Goal: Task Accomplishment & Management: Complete application form

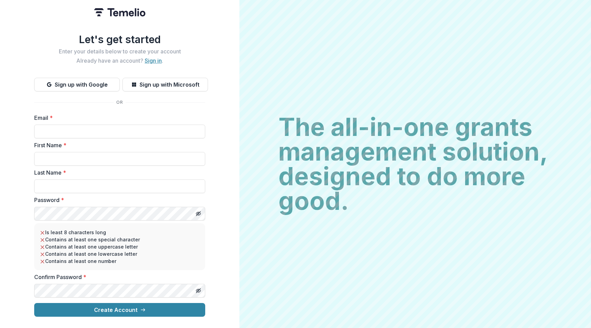
click at [154, 59] on link "Sign in" at bounding box center [153, 60] width 17 height 7
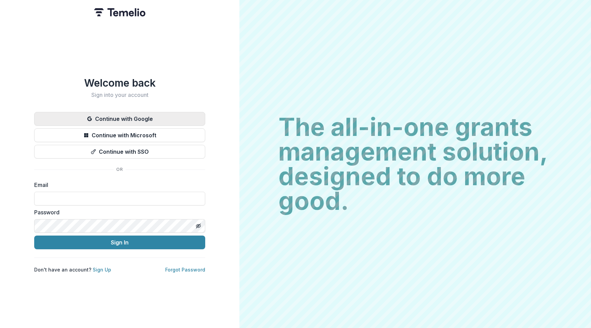
click at [162, 116] on button "Continue with Google" at bounding box center [119, 119] width 171 height 14
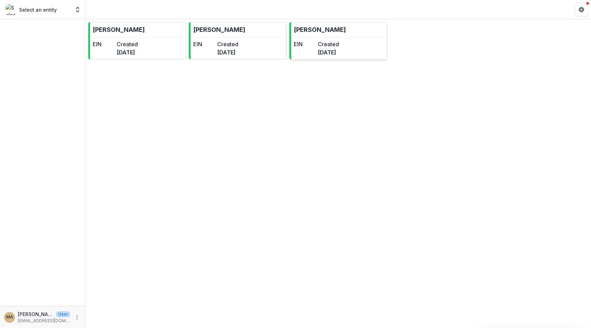
click at [335, 29] on p "[PERSON_NAME]" at bounding box center [320, 29] width 52 height 9
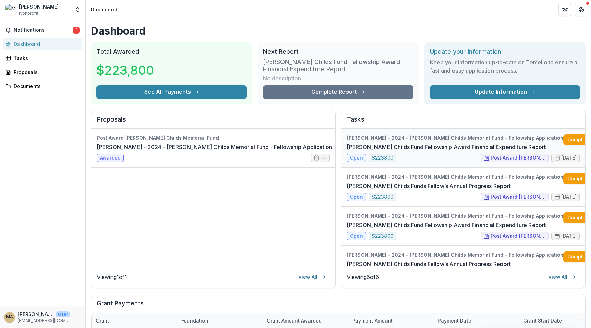
click at [424, 151] on link "[PERSON_NAME] Childs Fund Fellowship Award Financial Expenditure Report" at bounding box center [446, 147] width 199 height 8
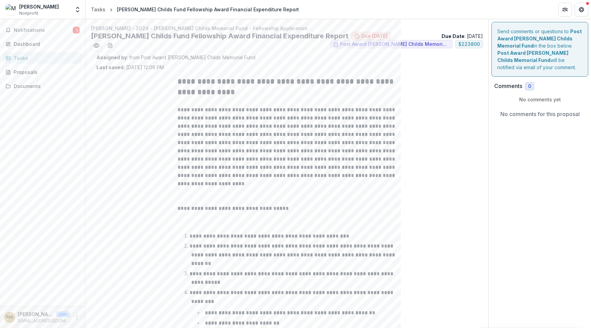
scroll to position [199, 0]
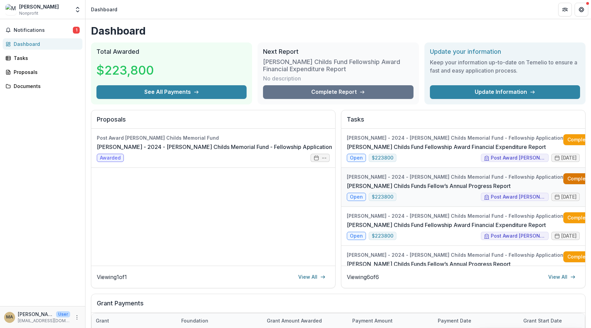
click at [563, 177] on link "Complete" at bounding box center [582, 178] width 39 height 11
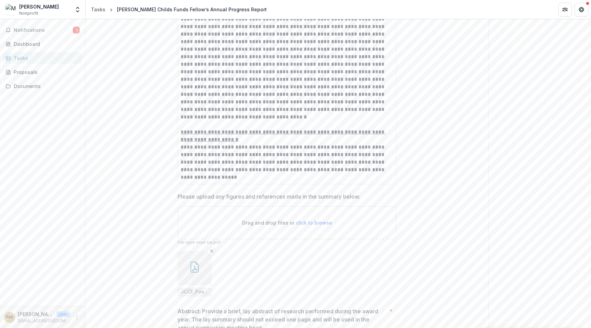
scroll to position [664, 0]
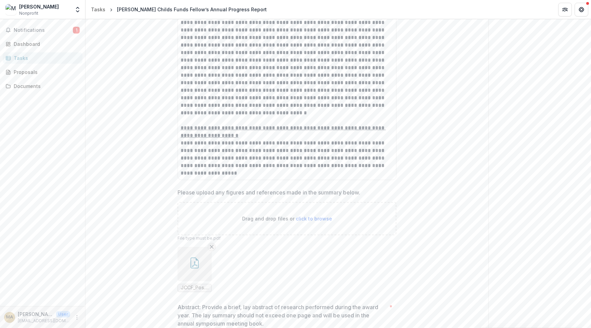
click at [212, 244] on icon "Remove File" at bounding box center [211, 246] width 5 height 5
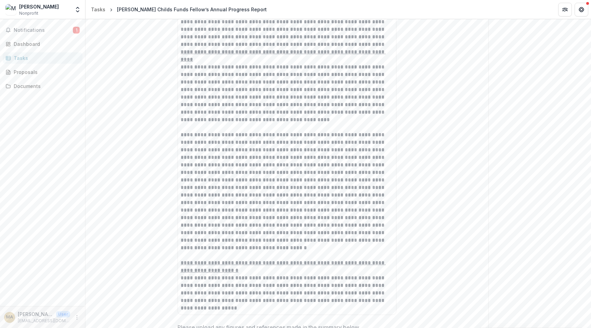
scroll to position [527, 0]
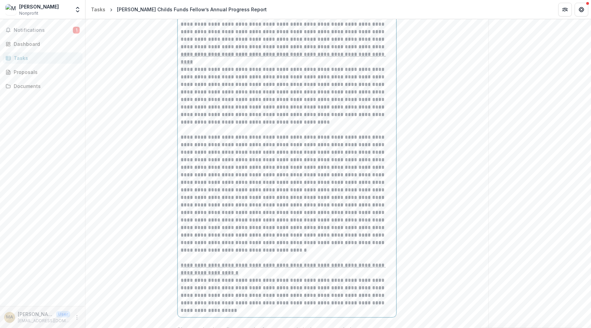
click at [335, 153] on div "**********" at bounding box center [287, 47] width 213 height 534
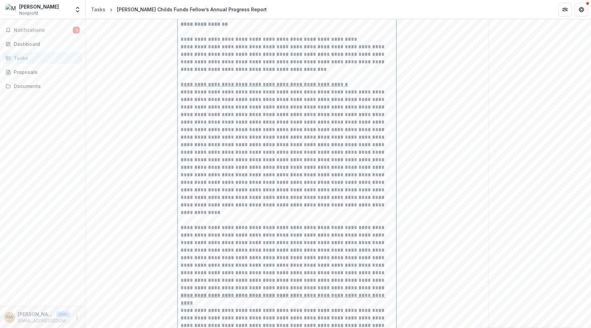
click at [326, 219] on p "**********" at bounding box center [287, 186] width 213 height 196
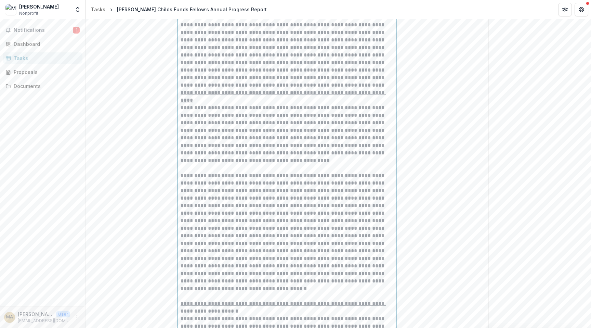
scroll to position [495, 0]
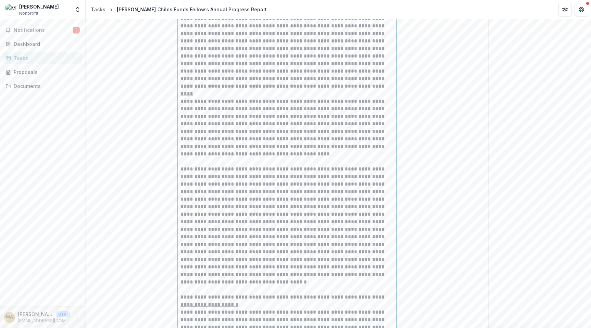
click at [349, 251] on p at bounding box center [287, 225] width 213 height 120
drag, startPoint x: 305, startPoint y: 258, endPoint x: 290, endPoint y: 259, distance: 15.8
click at [290, 259] on p at bounding box center [287, 225] width 213 height 120
drag, startPoint x: 233, startPoint y: 274, endPoint x: 227, endPoint y: 273, distance: 5.4
click at [227, 273] on p at bounding box center [287, 225] width 213 height 120
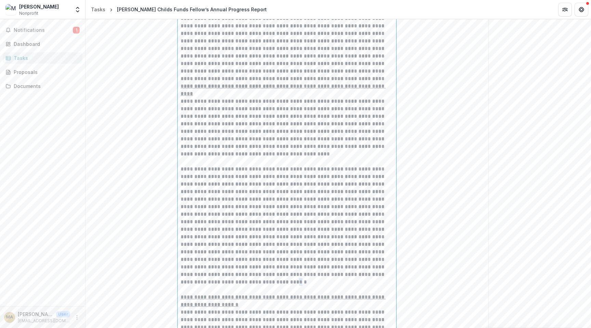
click at [230, 273] on p at bounding box center [287, 225] width 213 height 120
drag, startPoint x: 234, startPoint y: 276, endPoint x: 225, endPoint y: 267, distance: 12.1
click at [225, 267] on p at bounding box center [287, 225] width 213 height 120
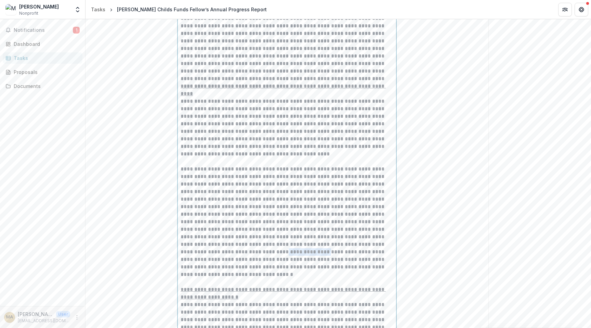
drag, startPoint x: 261, startPoint y: 244, endPoint x: 221, endPoint y: 244, distance: 40.0
click at [221, 244] on p at bounding box center [287, 221] width 213 height 113
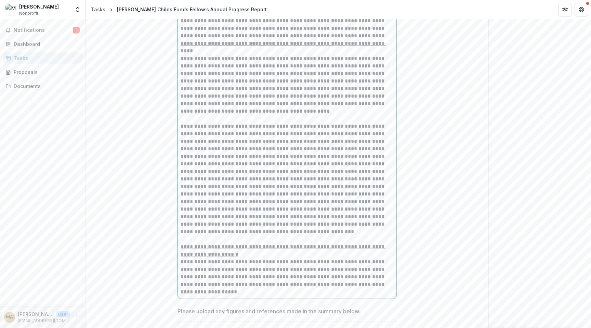
scroll to position [595, 0]
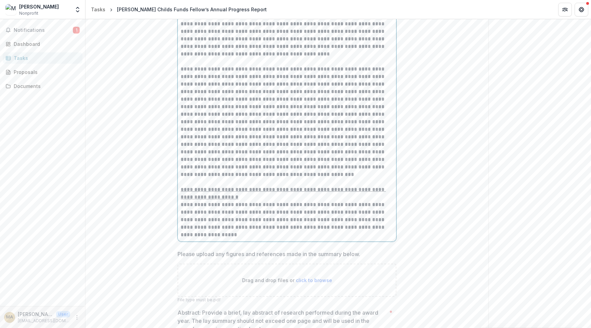
click at [352, 153] on p at bounding box center [287, 121] width 213 height 113
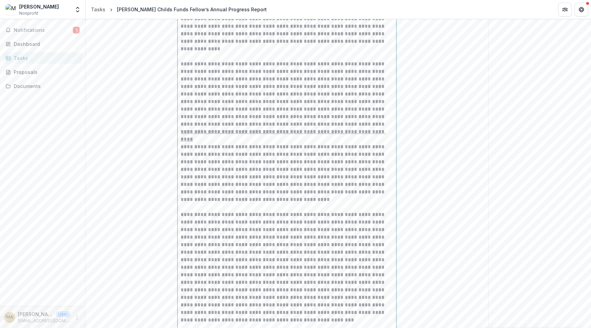
scroll to position [450, 0]
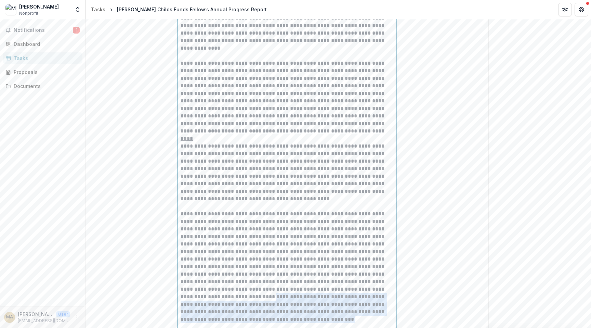
drag, startPoint x: 275, startPoint y: 312, endPoint x: 211, endPoint y: 290, distance: 68.1
click at [211, 290] on p at bounding box center [287, 266] width 213 height 113
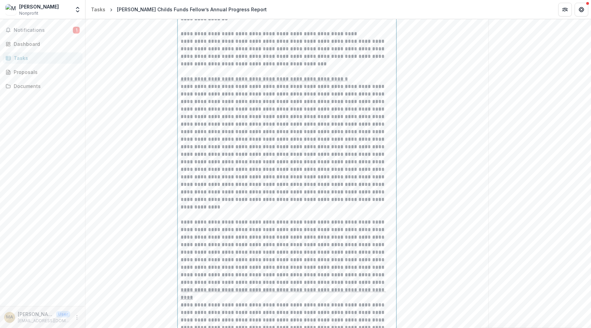
scroll to position [285, 0]
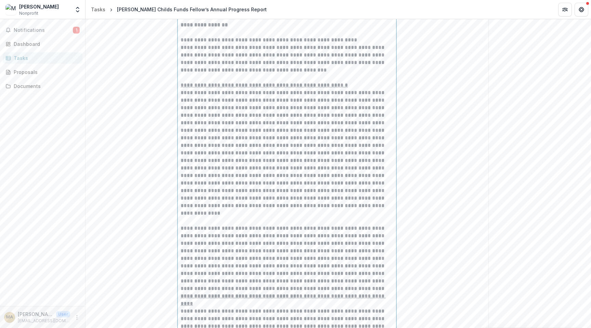
click at [243, 205] on p "**********" at bounding box center [287, 187] width 213 height 196
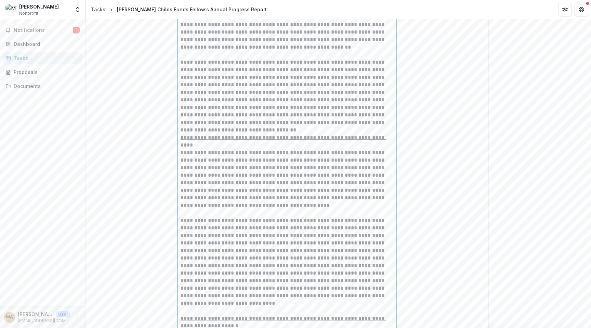
scroll to position [552, 0]
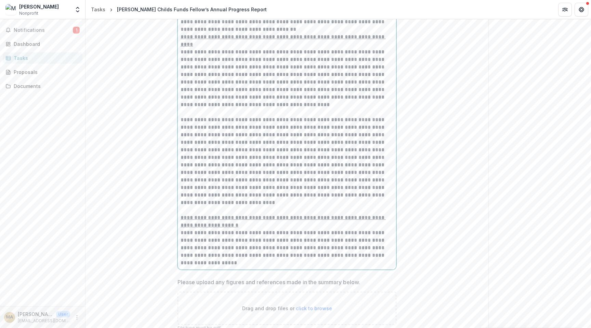
click at [344, 229] on p "**********" at bounding box center [287, 248] width 213 height 38
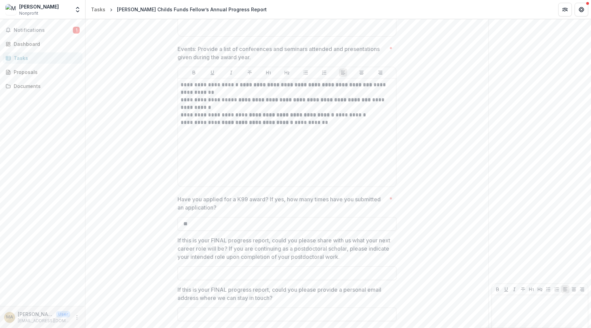
scroll to position [1368, 0]
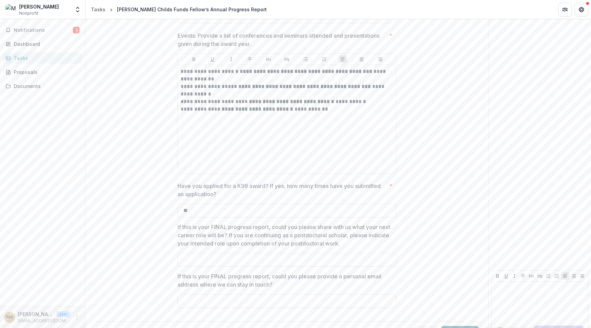
click at [458, 326] on button "Submit" at bounding box center [460, 333] width 38 height 14
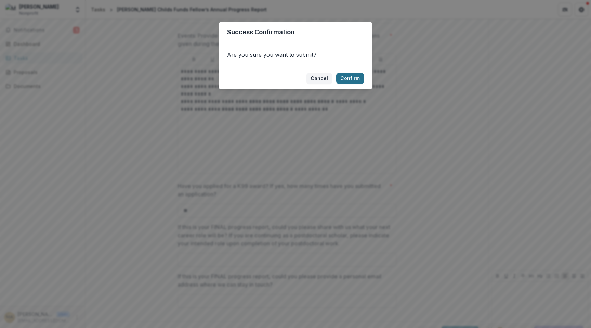
click at [352, 77] on button "Confirm" at bounding box center [350, 78] width 28 height 11
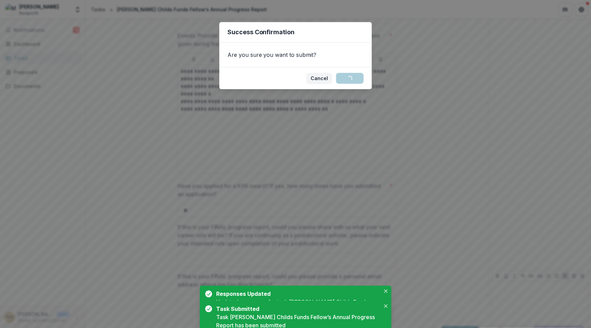
scroll to position [0, 0]
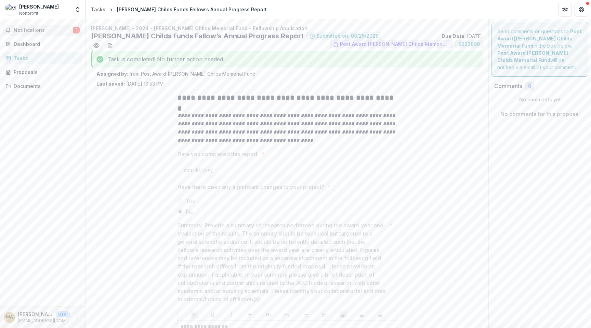
click at [47, 29] on span "Notifications" at bounding box center [43, 30] width 59 height 6
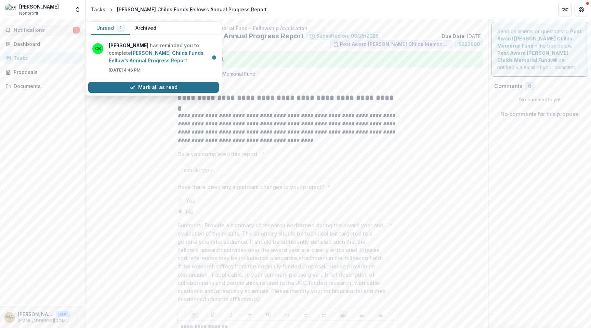
click at [165, 87] on button "Mark all as read" at bounding box center [153, 87] width 131 height 11
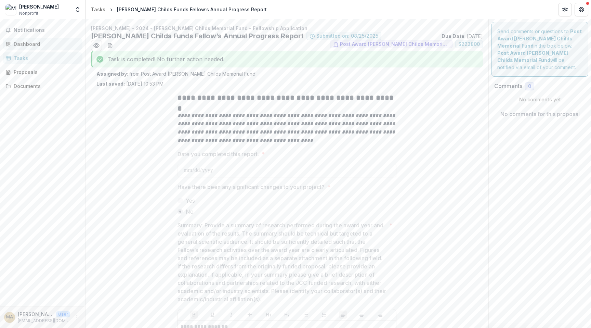
click at [40, 43] on div "Dashboard" at bounding box center [45, 43] width 63 height 7
